Goal: Task Accomplishment & Management: Use online tool/utility

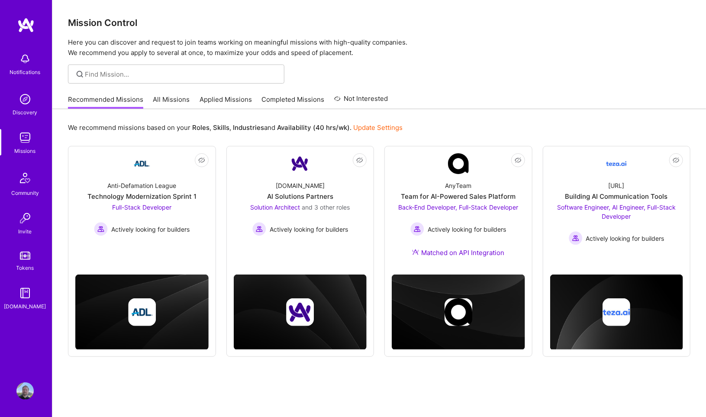
click at [234, 101] on link "Applied Missions" at bounding box center [226, 102] width 52 height 14
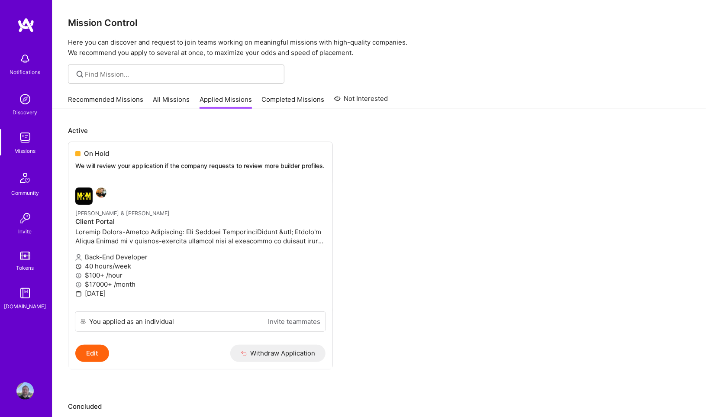
click at [97, 97] on link "Recommended Missions" at bounding box center [105, 102] width 75 height 14
